Goal: Find specific page/section: Find specific page/section

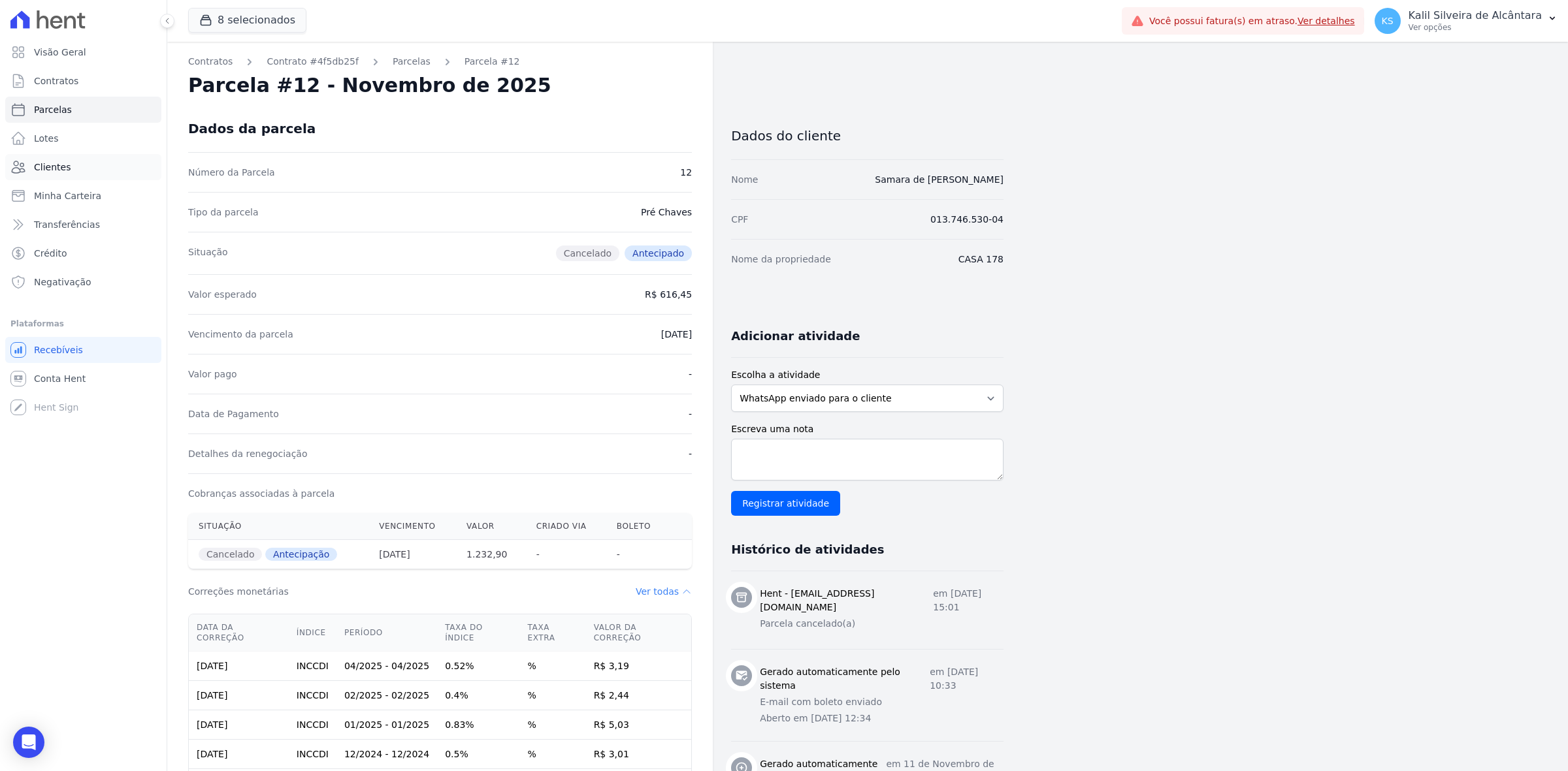
click at [96, 164] on link "Clientes" at bounding box center [84, 167] width 156 height 26
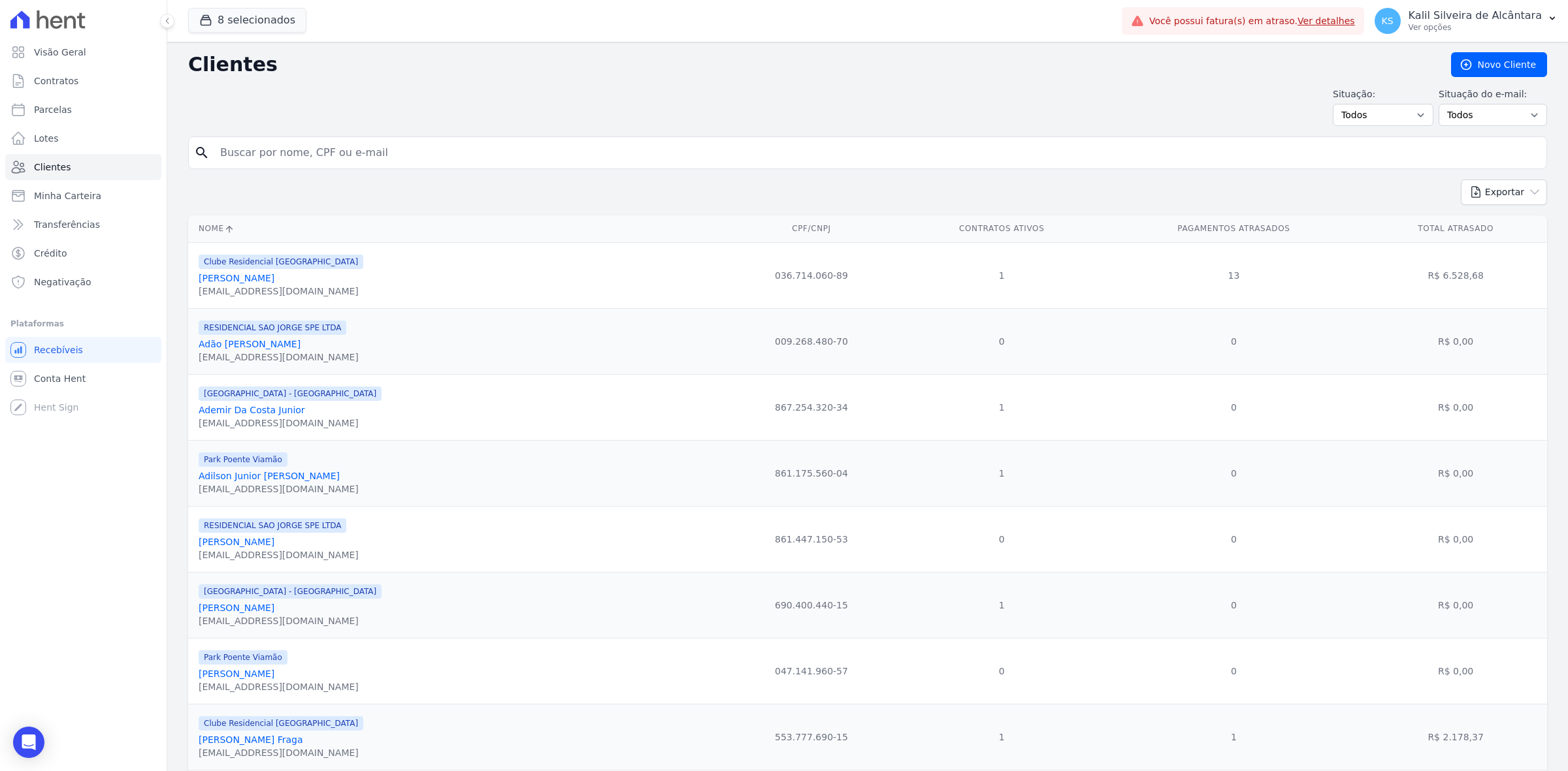
click at [351, 148] on input "search" at bounding box center [876, 153] width 1329 height 26
type input "andreia"
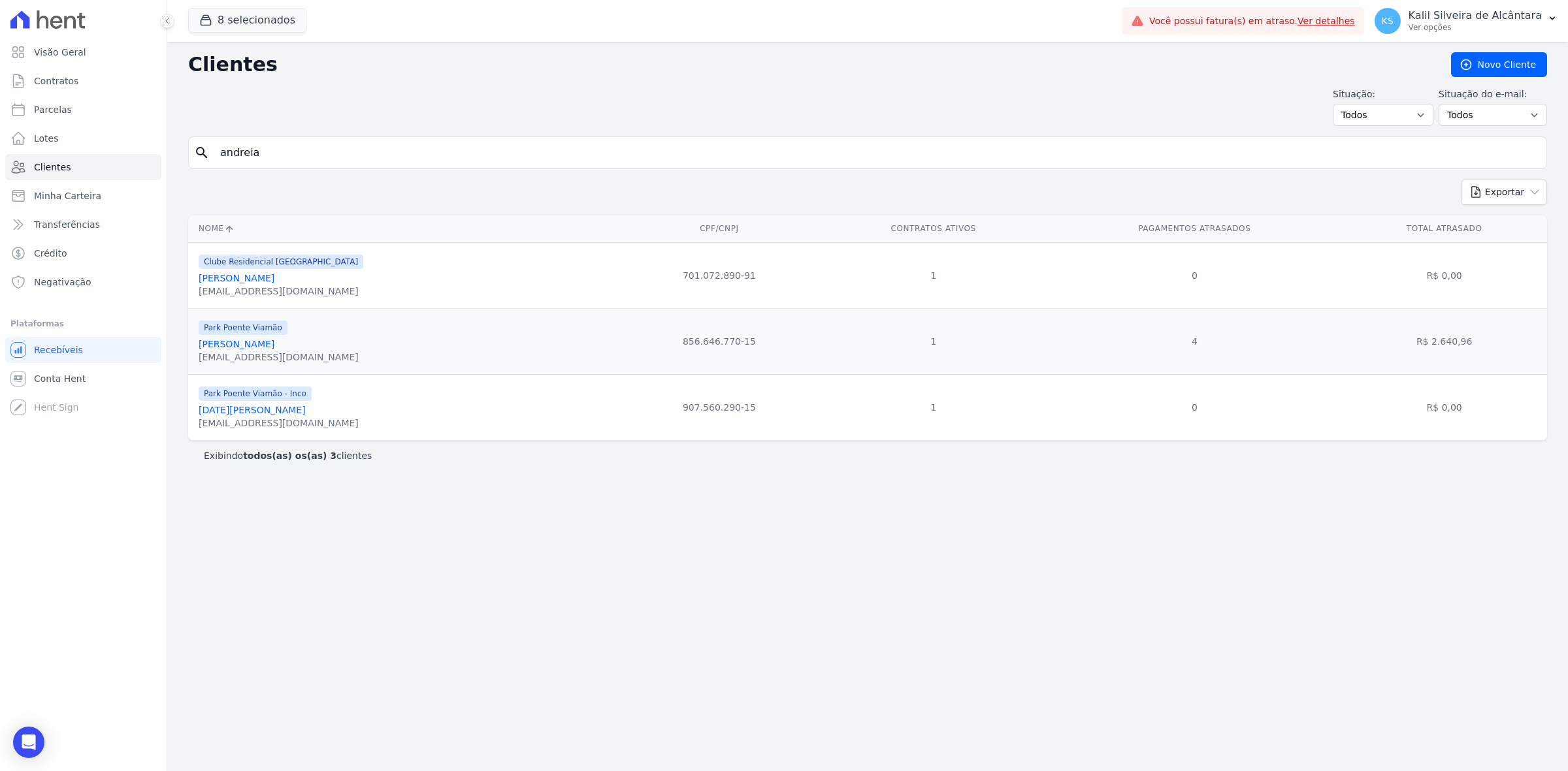
click at [263, 345] on link "Andreia Vargas Welter" at bounding box center [236, 344] width 75 height 10
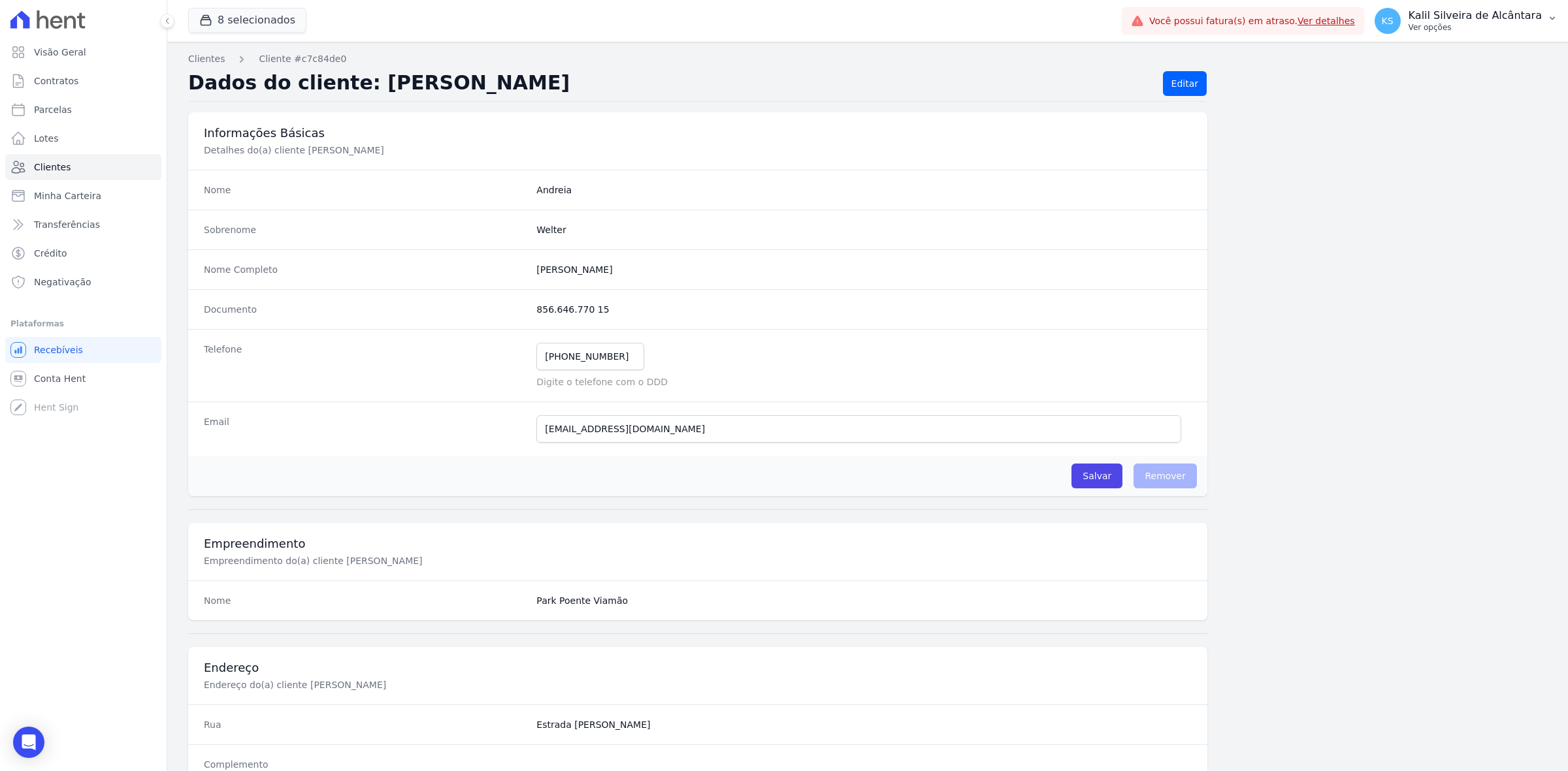
click at [1462, 26] on p "Ver opções" at bounding box center [1475, 26] width 134 height 10
click at [1479, 61] on link "Perfil do empreendimento" at bounding box center [1484, 56] width 167 height 24
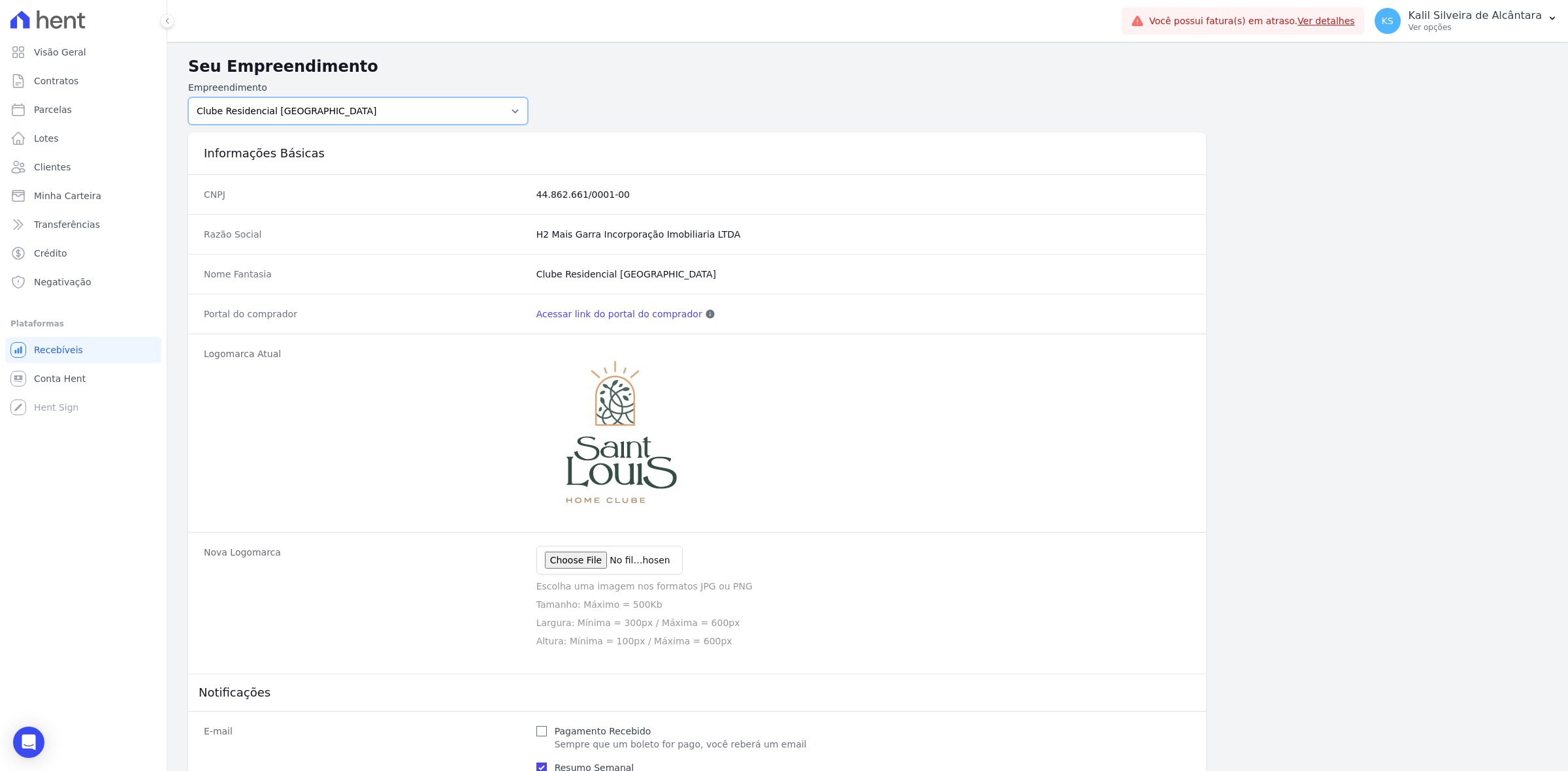
click at [428, 115] on select "Arty Park - Gravatai Arty Park - JPI Clube Residencial Saint Louis Park Poente …" at bounding box center [358, 111] width 340 height 27
select select "bb4f9d9f-12c7-4ae8-bc2e-9e19481730b1"
click at [188, 97] on select "Arty Park - Gravatai Arty Park - JPI Clube Residencial Saint Louis Park Poente …" at bounding box center [358, 111] width 340 height 27
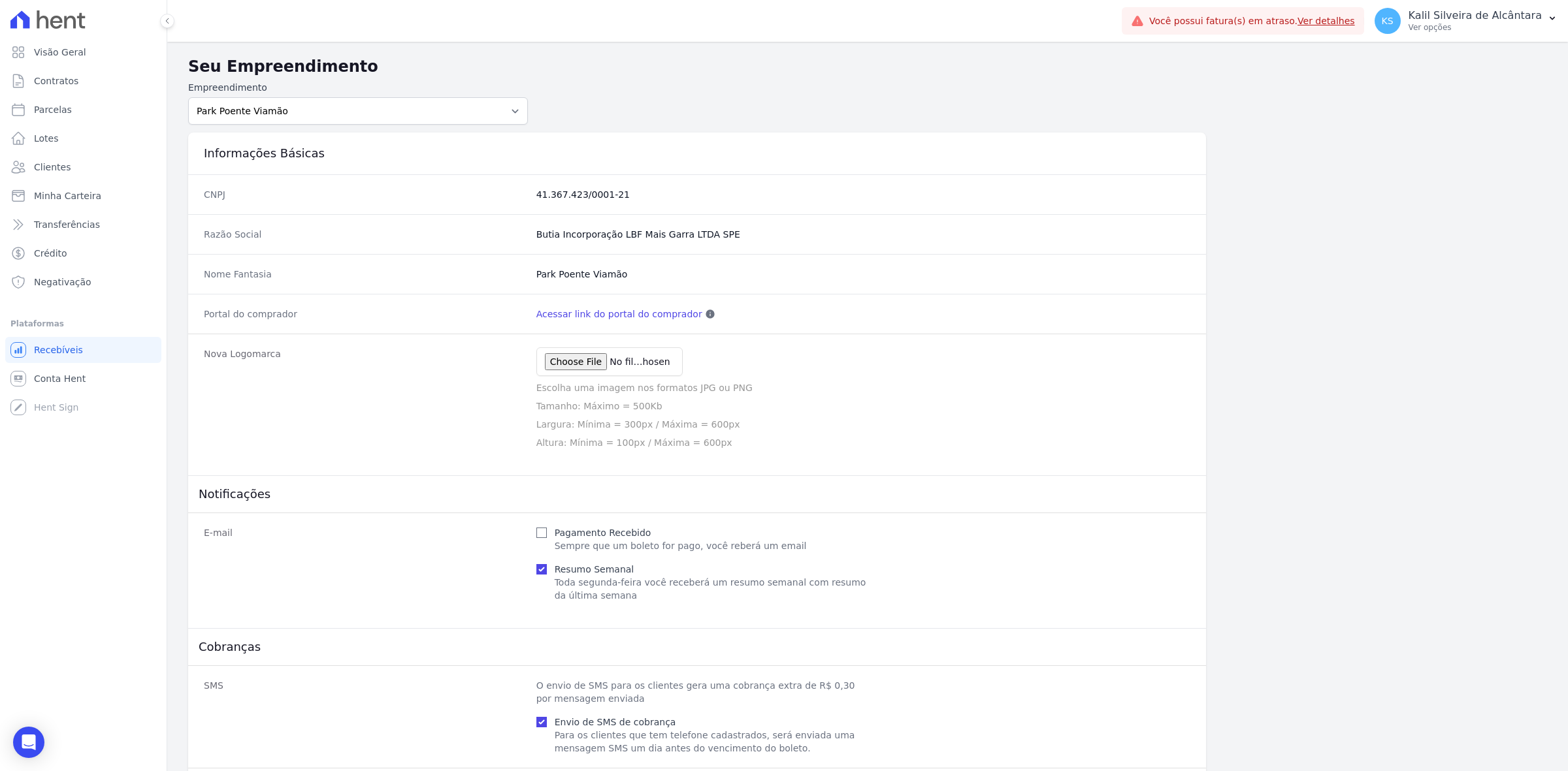
click at [651, 314] on link "Acessar link do portal do comprador" at bounding box center [619, 314] width 166 height 13
